Goal: Complete application form

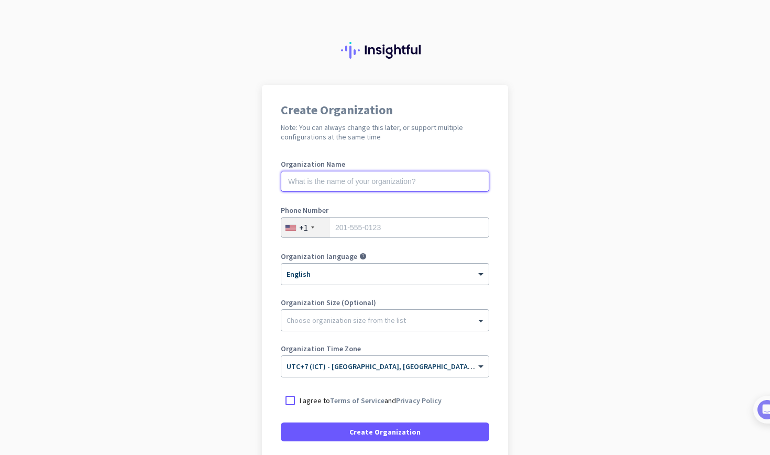
type input "O"
type input "Penpitcha"
click at [328, 230] on div "+1" at bounding box center [305, 227] width 49 height 20
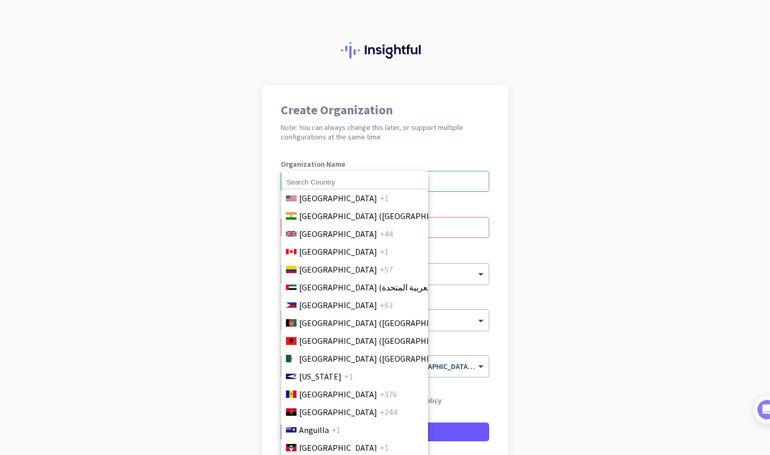
click at [329, 182] on input at bounding box center [354, 183] width 147 height 14
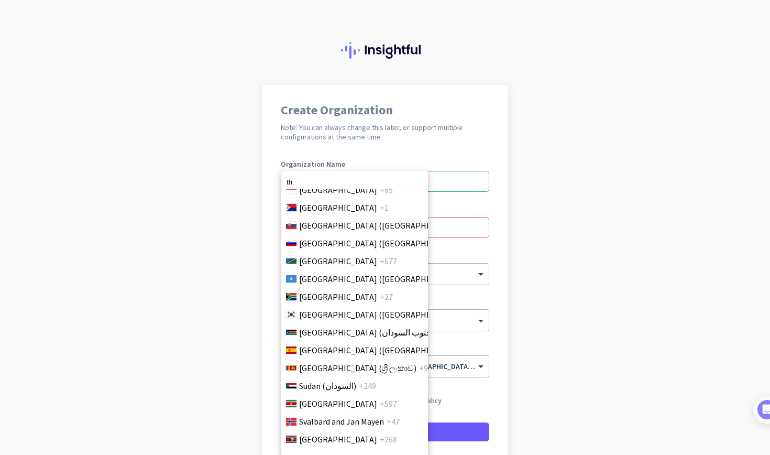
scroll to position [3815, 0]
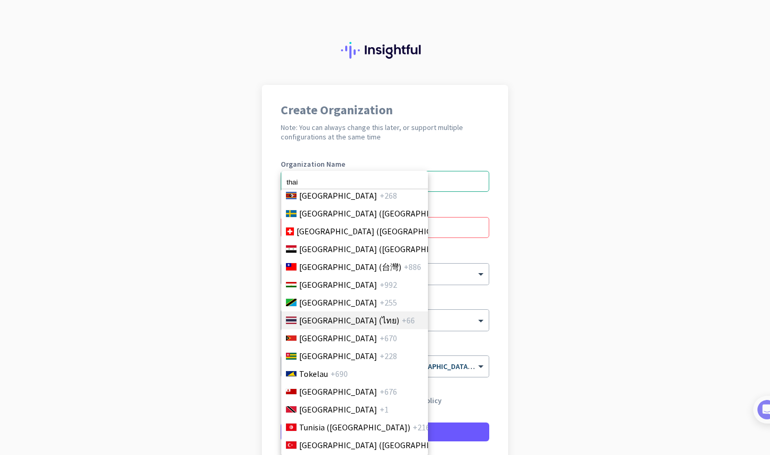
type input "thai"
click at [339, 318] on span "[GEOGRAPHIC_DATA] (ไทย)" at bounding box center [349, 320] width 100 height 13
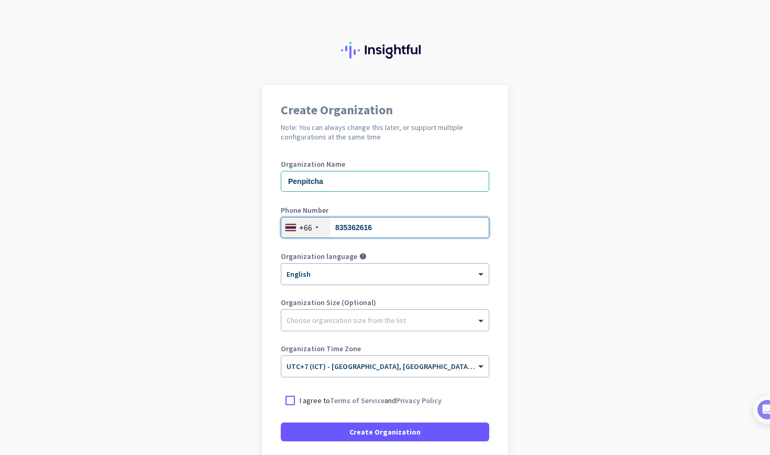
type input "835362616"
click at [367, 284] on ng-select "× English" at bounding box center [385, 274] width 209 height 22
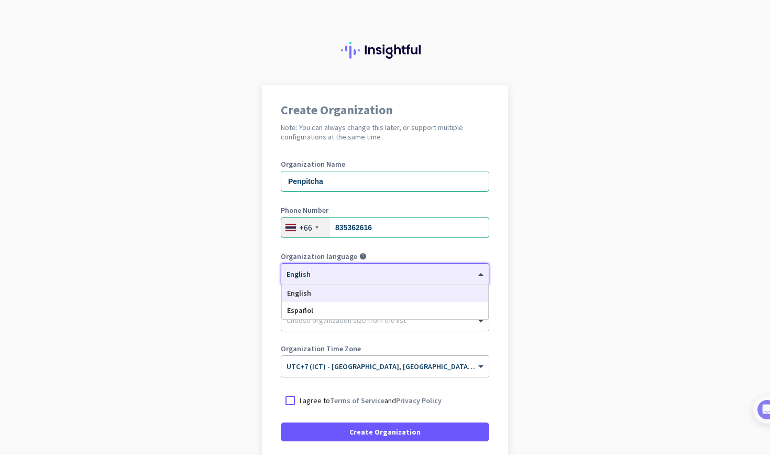
click at [365, 294] on div "English" at bounding box center [385, 293] width 206 height 17
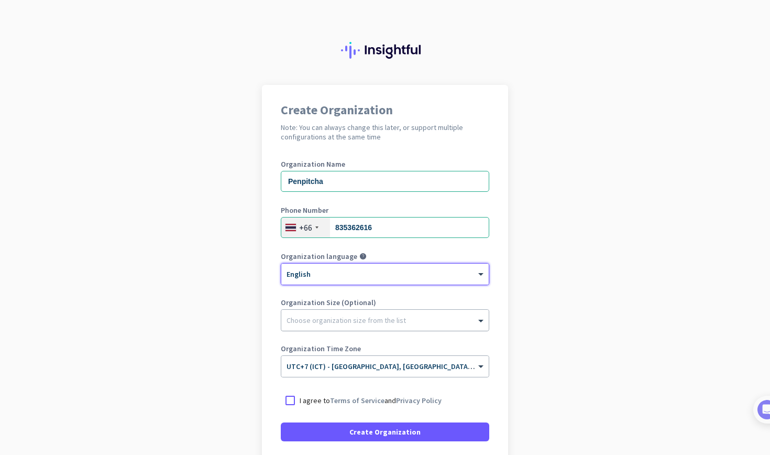
click at [355, 320] on div at bounding box center [385, 317] width 208 height 10
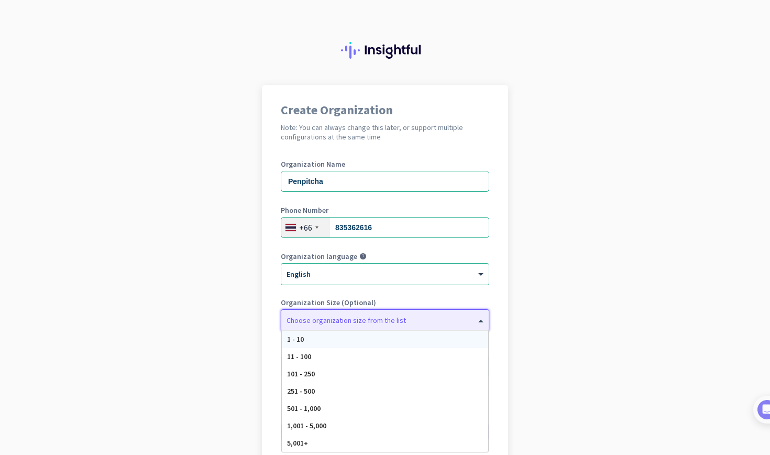
click at [355, 320] on div at bounding box center [385, 317] width 208 height 10
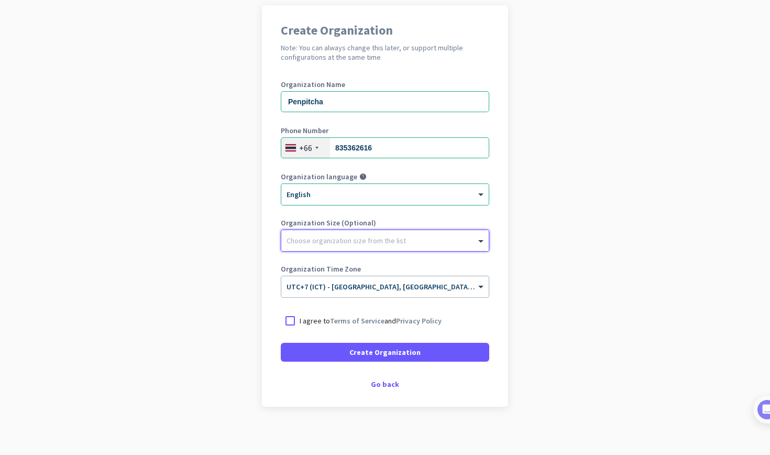
scroll to position [81, 0]
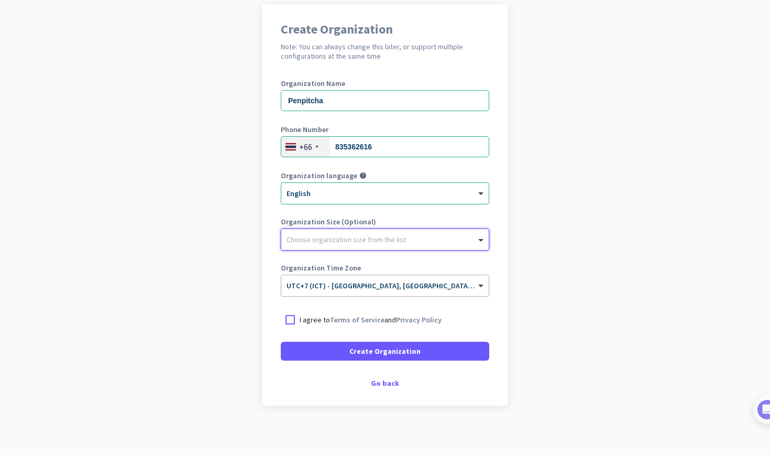
click at [327, 237] on div at bounding box center [385, 237] width 208 height 10
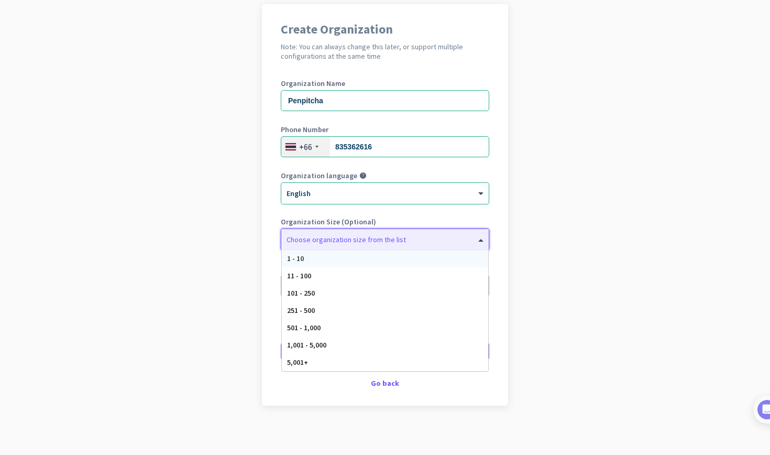
click at [328, 234] on div at bounding box center [385, 237] width 208 height 10
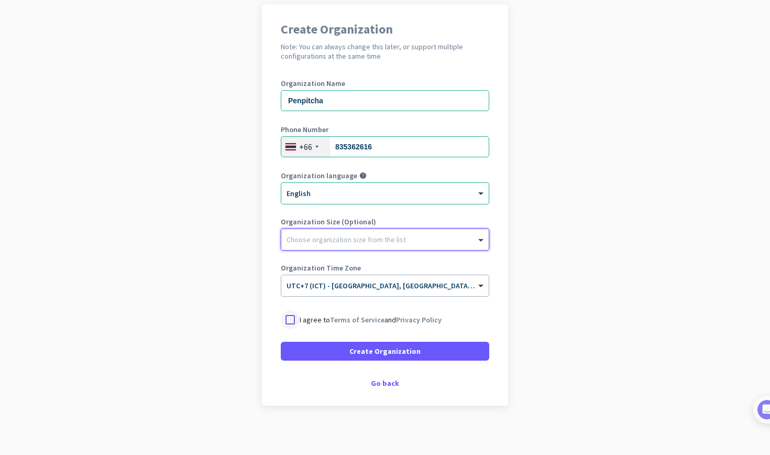
click at [287, 322] on div at bounding box center [290, 319] width 19 height 19
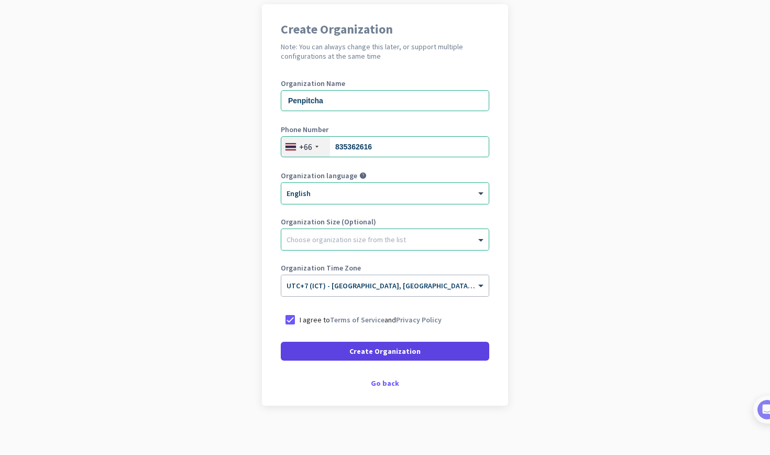
click at [311, 352] on span at bounding box center [385, 351] width 209 height 25
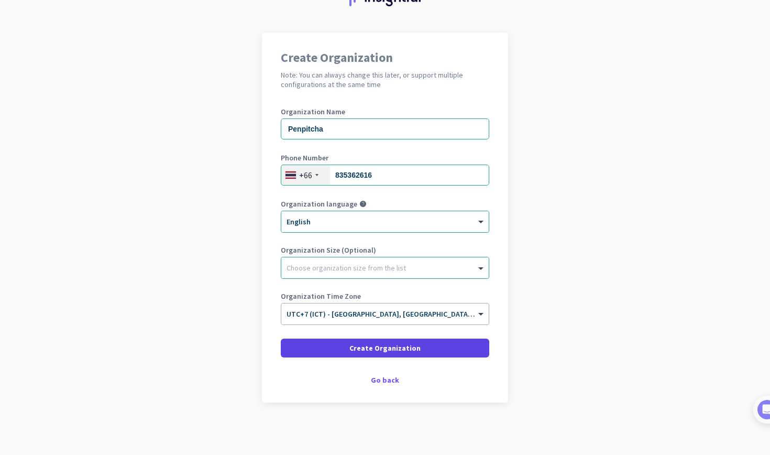
scroll to position [52, 0]
click at [311, 274] on div "Choose organization size from the list" at bounding box center [385, 267] width 208 height 21
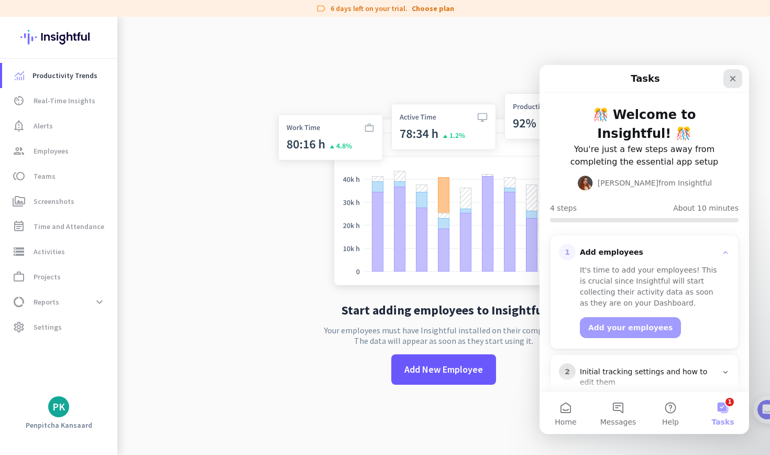
click at [730, 80] on icon "Close" at bounding box center [733, 78] width 8 height 8
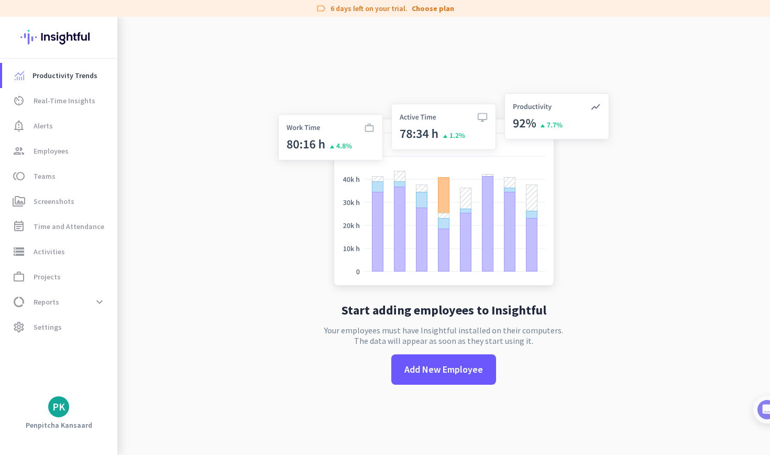
click at [50, 37] on img at bounding box center [58, 37] width 77 height 41
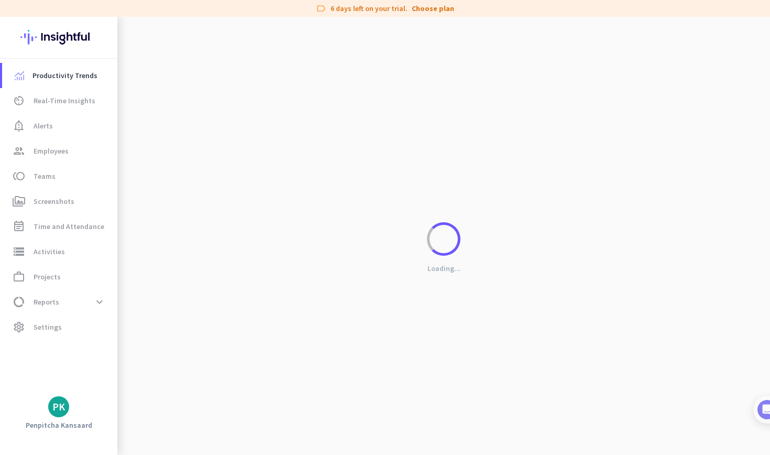
click at [50, 37] on img at bounding box center [58, 37] width 77 height 41
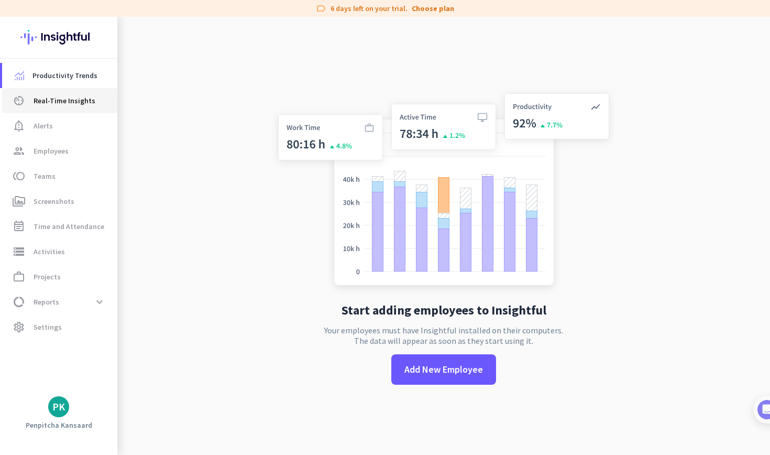
click at [50, 100] on span "Real-Time Insights" at bounding box center [65, 100] width 62 height 13
